Goal: Understand process/instructions

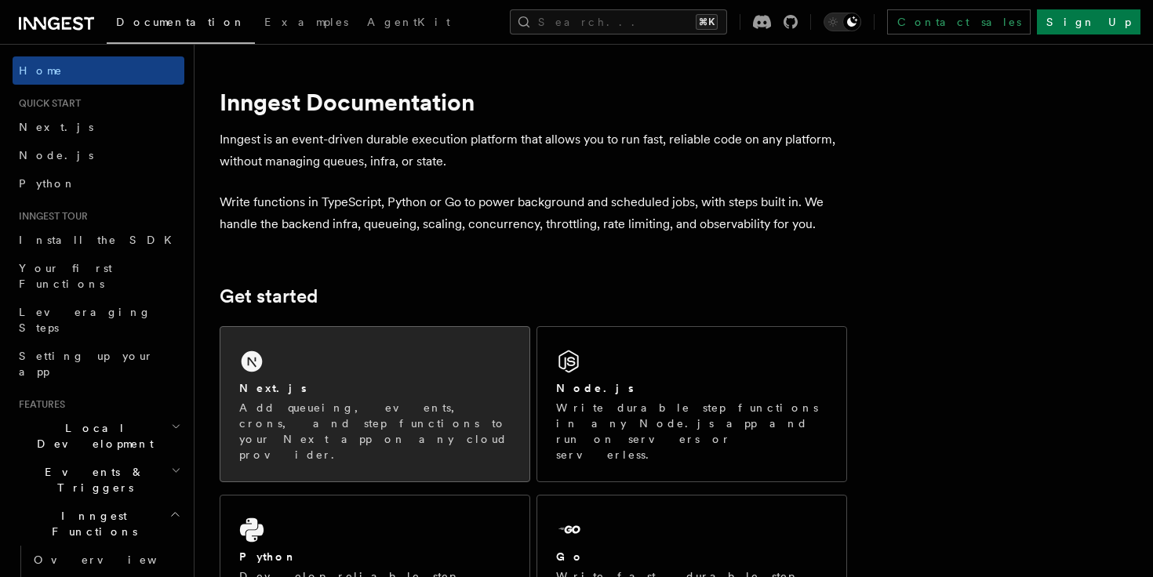
click at [381, 371] on div "Next.js Add queueing, events, crons, and step functions to your Next app on any…" at bounding box center [374, 404] width 309 height 155
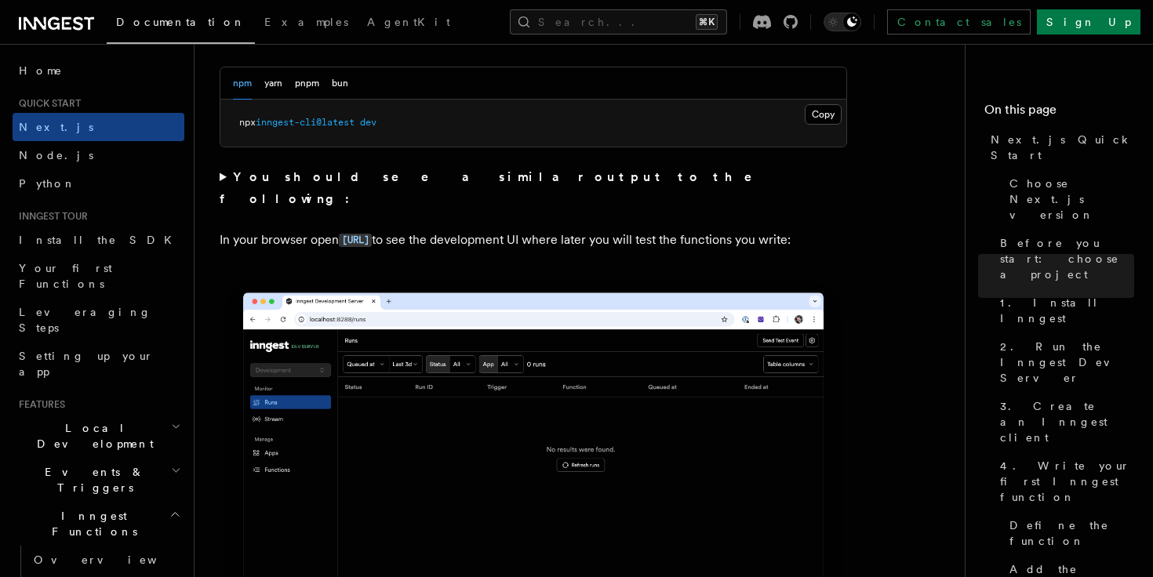
scroll to position [1196, 0]
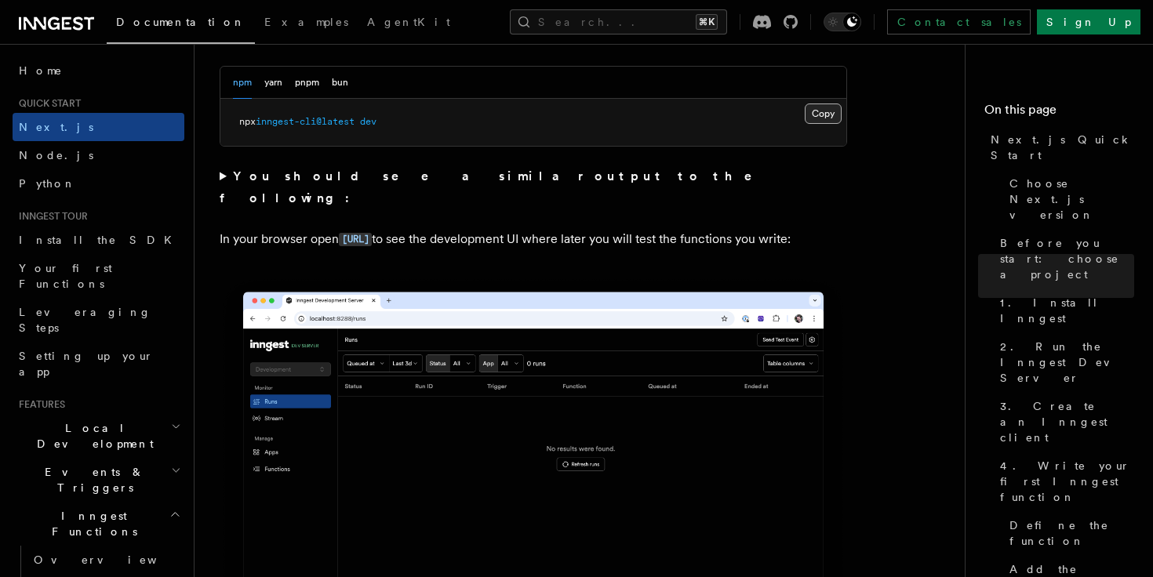
click at [825, 118] on button "Copy Copied" at bounding box center [823, 114] width 37 height 20
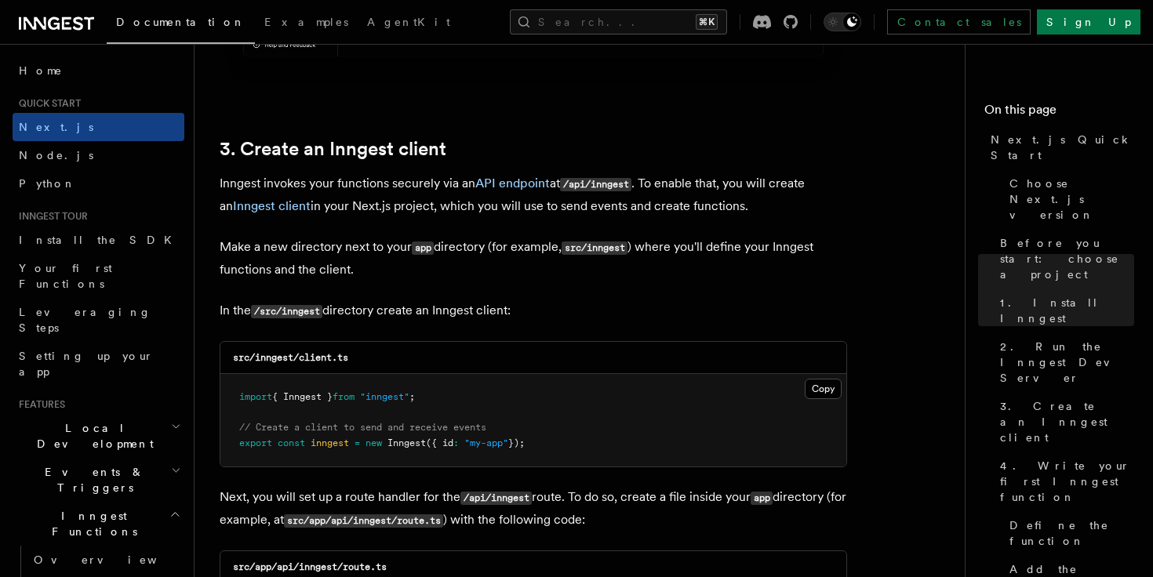
scroll to position [1780, 0]
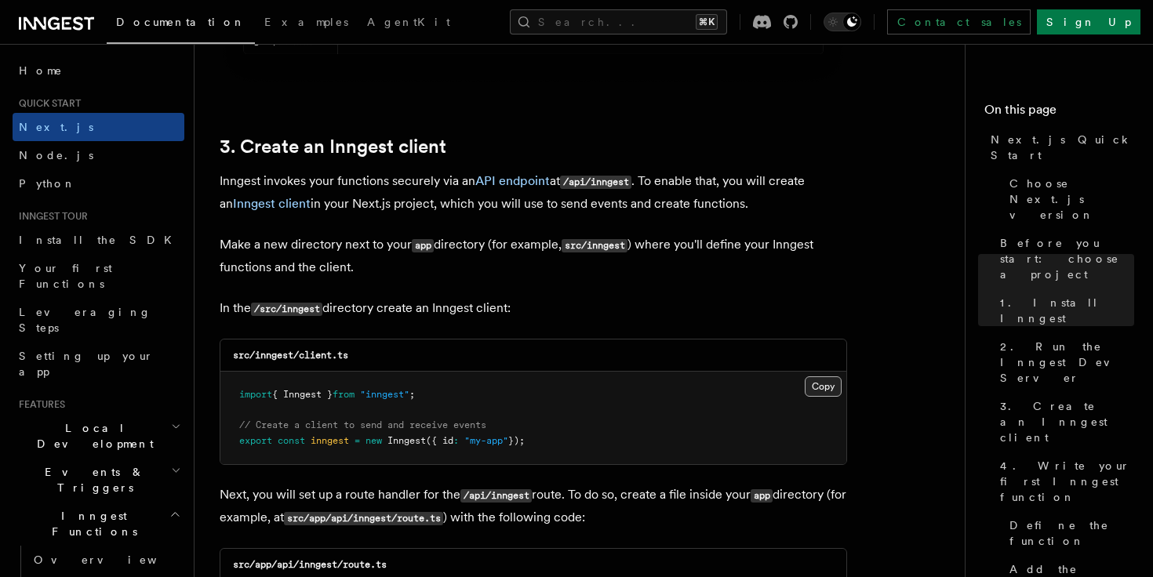
click at [822, 383] on button "Copy Copied" at bounding box center [823, 387] width 37 height 20
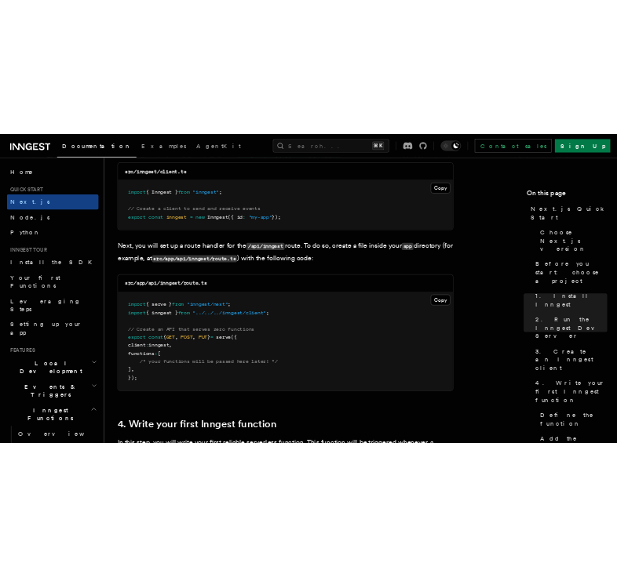
scroll to position [2088, 0]
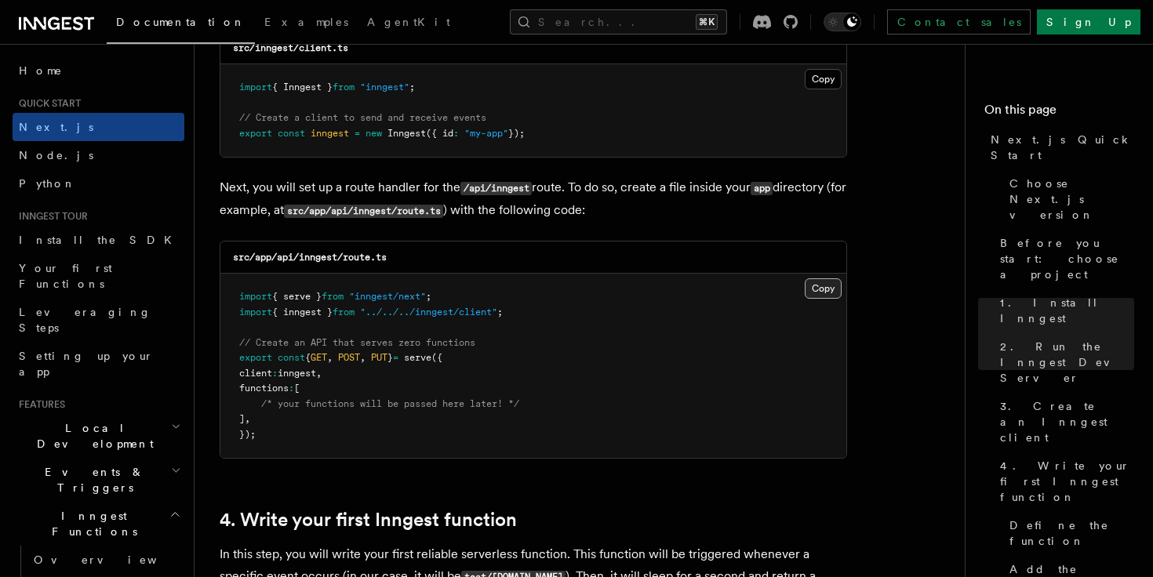
click at [830, 296] on button "Copy Copied" at bounding box center [823, 289] width 37 height 20
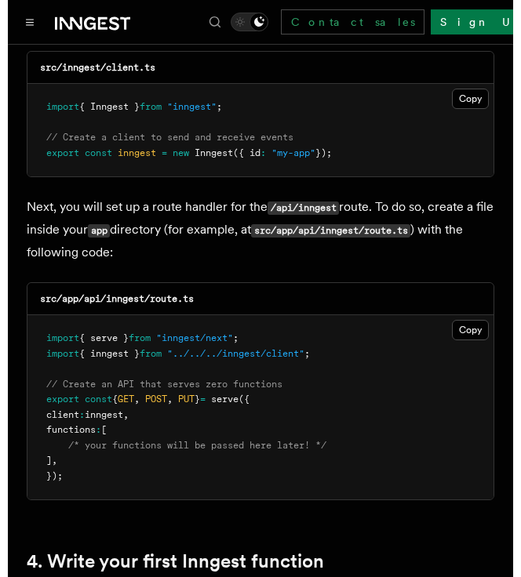
scroll to position [2081, 0]
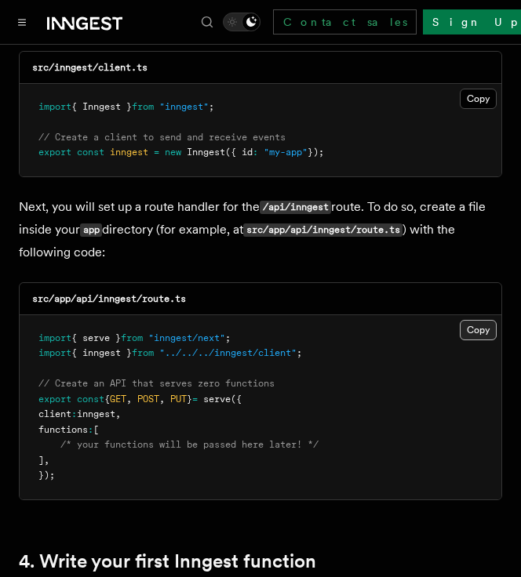
click at [472, 320] on button "Copy Copied" at bounding box center [478, 330] width 37 height 20
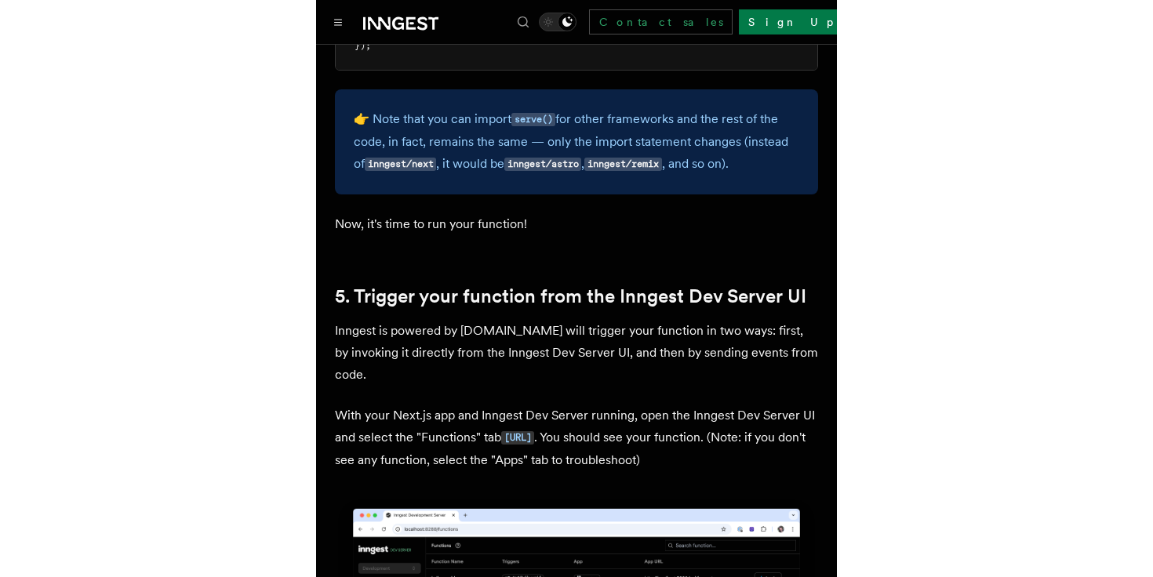
scroll to position [3482, 0]
